Goal: Find contact information: Find contact information

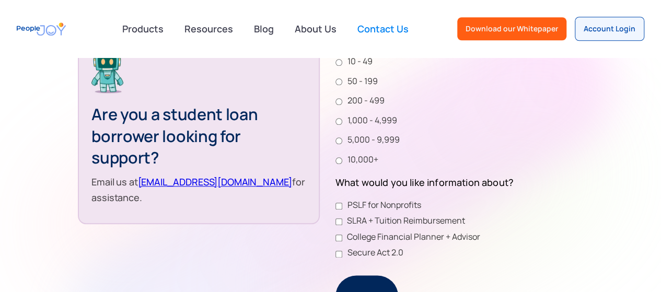
scroll to position [418, 0]
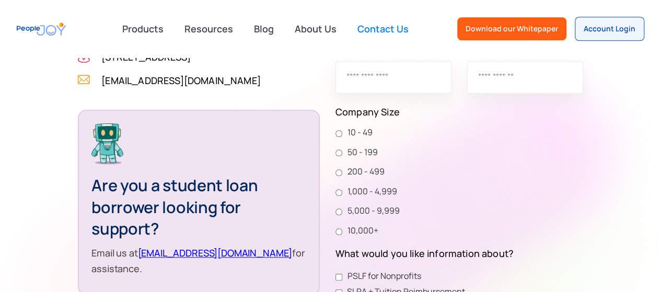
click at [179, 253] on link "[EMAIL_ADDRESS][DOMAIN_NAME]" at bounding box center [215, 252] width 155 height 13
click at [13, 181] on section "Schedule a demo (Employers Only) [STREET_ADDRESS] (267) 310 - 2723 [EMAIL_ADDRE…" at bounding box center [330, 217] width 661 height 504
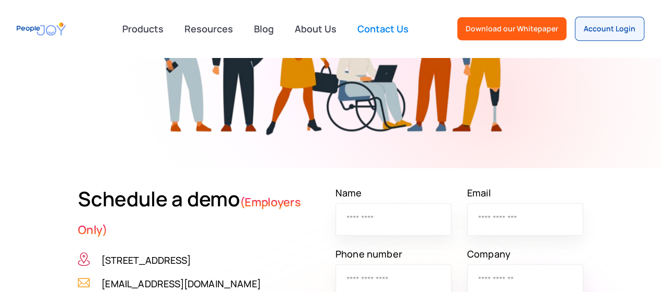
scroll to position [157, 0]
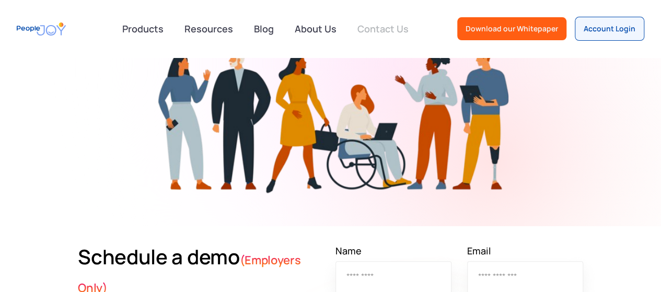
click at [388, 29] on link "Contact Us" at bounding box center [383, 28] width 64 height 23
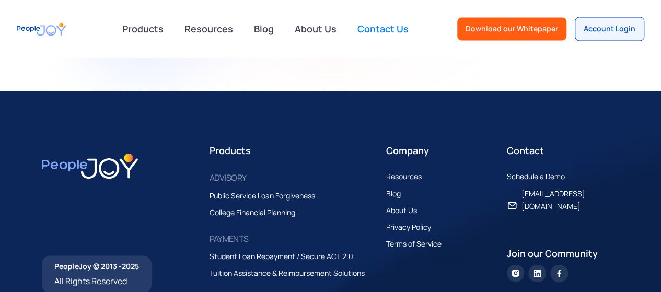
scroll to position [848, 0]
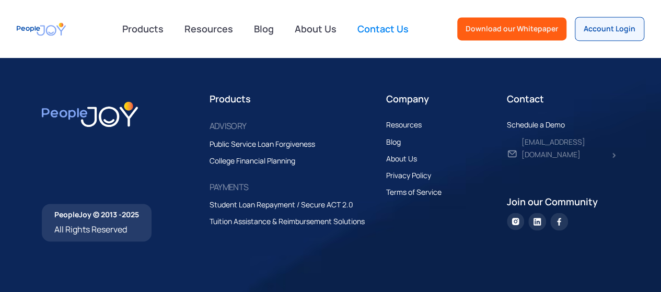
click at [559, 143] on div "[EMAIL_ADDRESS][DOMAIN_NAME]" at bounding box center [564, 147] width 87 height 25
